Goal: Task Accomplishment & Management: Manage account settings

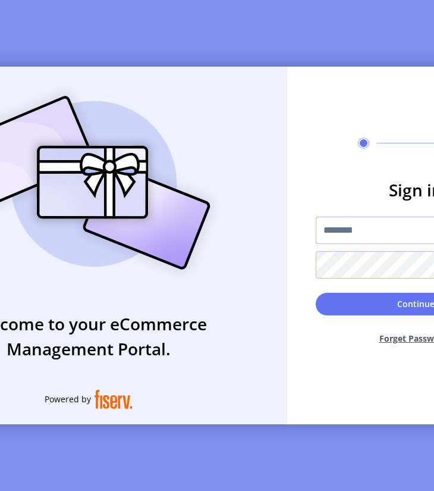
click at [365, 243] on input "text" at bounding box center [416, 230] width 200 height 27
type input "**********"
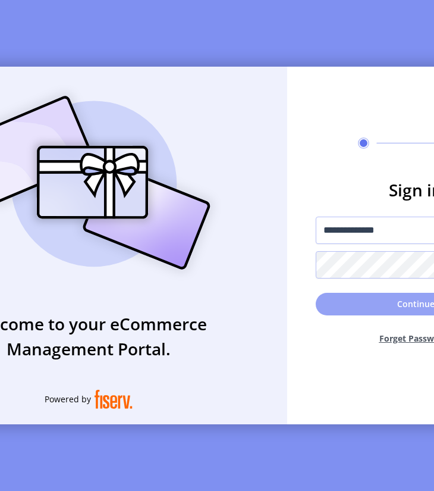
click at [353, 306] on button "Continue" at bounding box center [416, 304] width 200 height 23
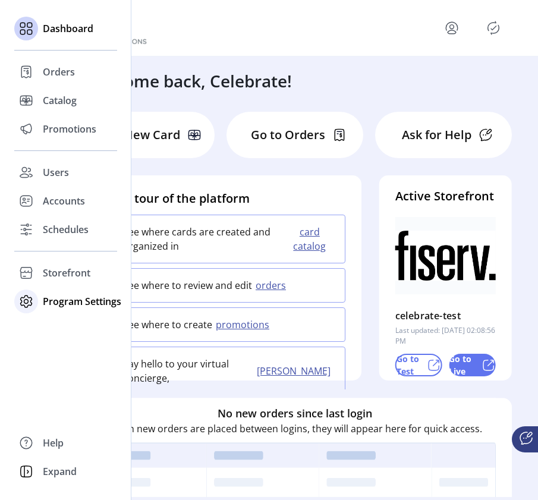
click at [73, 303] on span "Program Settings" at bounding box center [82, 302] width 79 height 14
click at [62, 326] on span "Templates" at bounding box center [66, 325] width 47 height 14
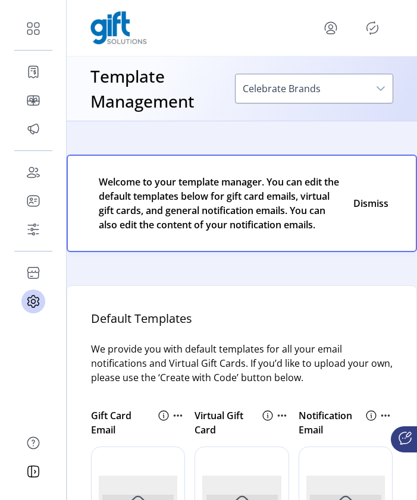
click at [335, 389] on p "We provide you with default templates for all your email notifications and Virt…" at bounding box center [242, 370] width 302 height 57
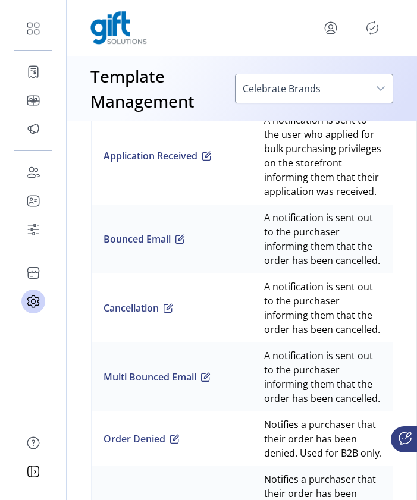
scroll to position [1135, 0]
